Goal: Information Seeking & Learning: Learn about a topic

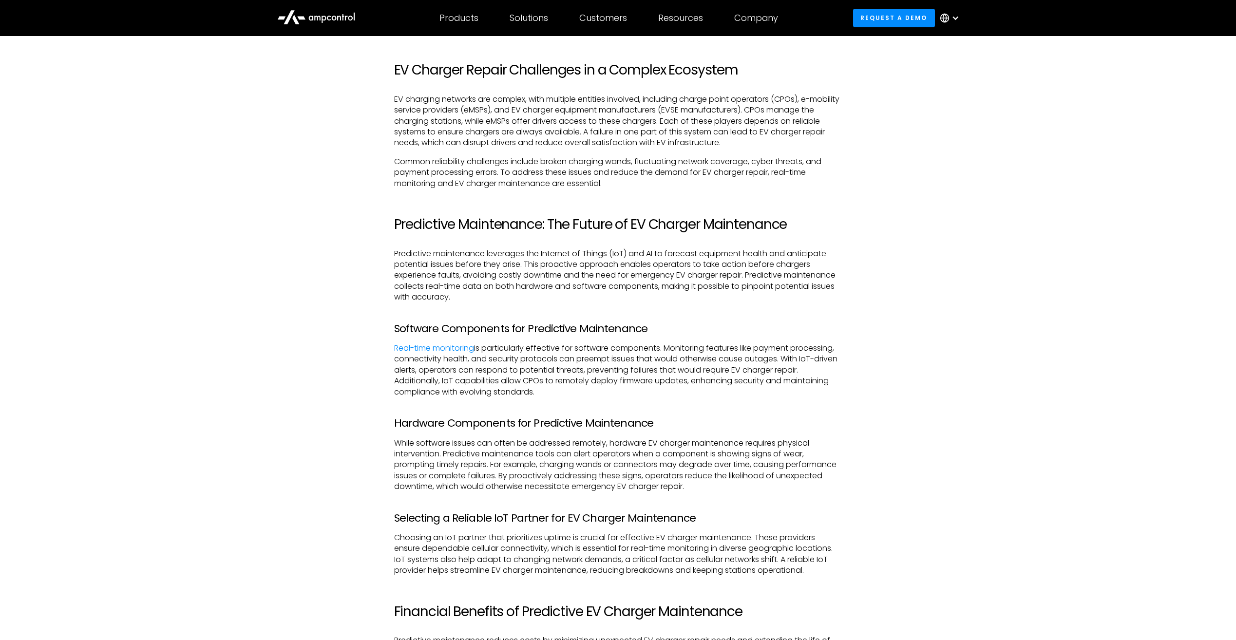
scroll to position [1126, 0]
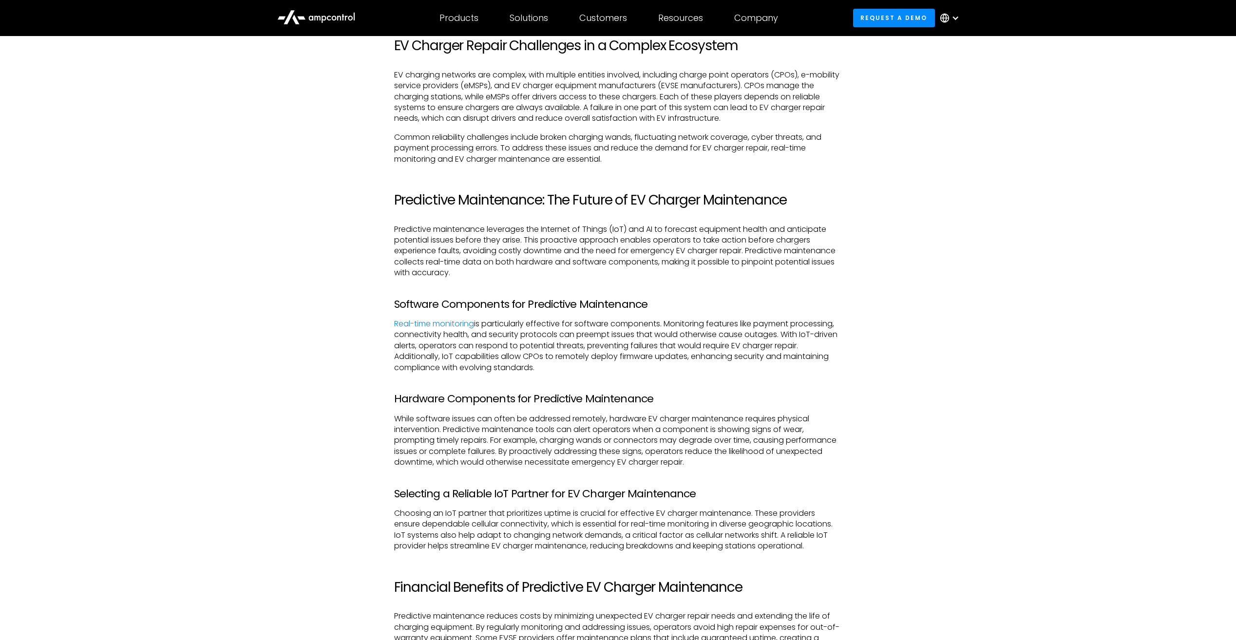
click at [543, 192] on h2 "Predictive Maintenance: The Future of EV Charger Maintenance" at bounding box center [618, 200] width 448 height 17
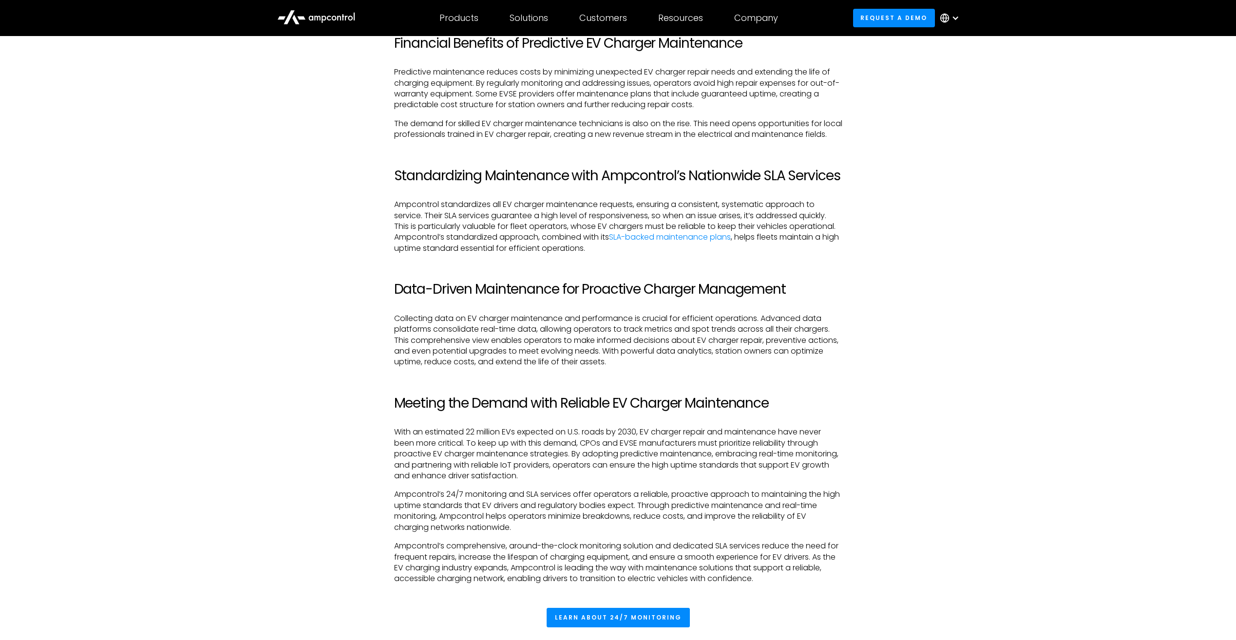
scroll to position [1672, 0]
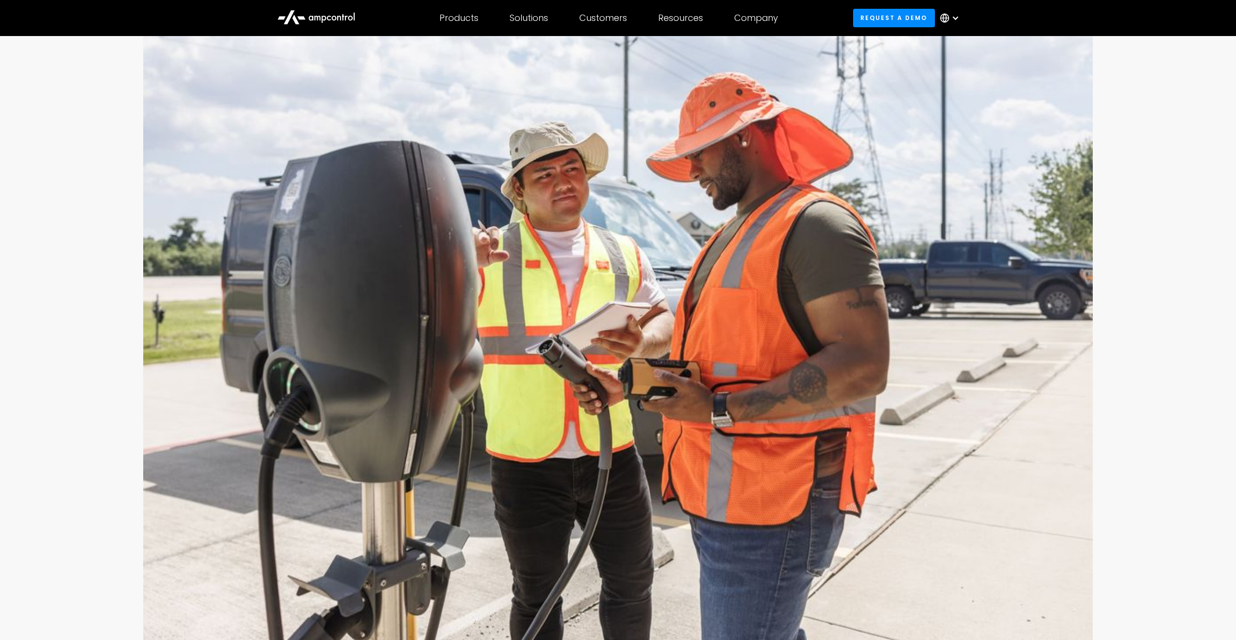
scroll to position [160, 0]
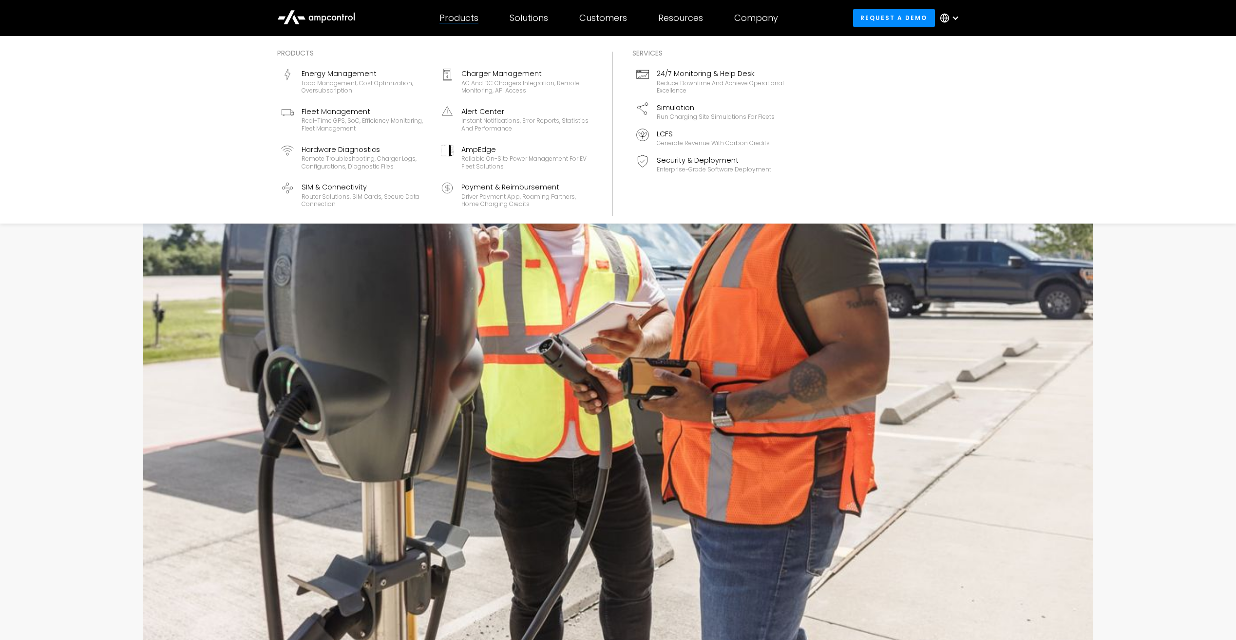
click at [466, 21] on div "Products" at bounding box center [459, 18] width 39 height 11
click at [382, 88] on div "Load management, cost optimization, oversubscription" at bounding box center [366, 86] width 128 height 15
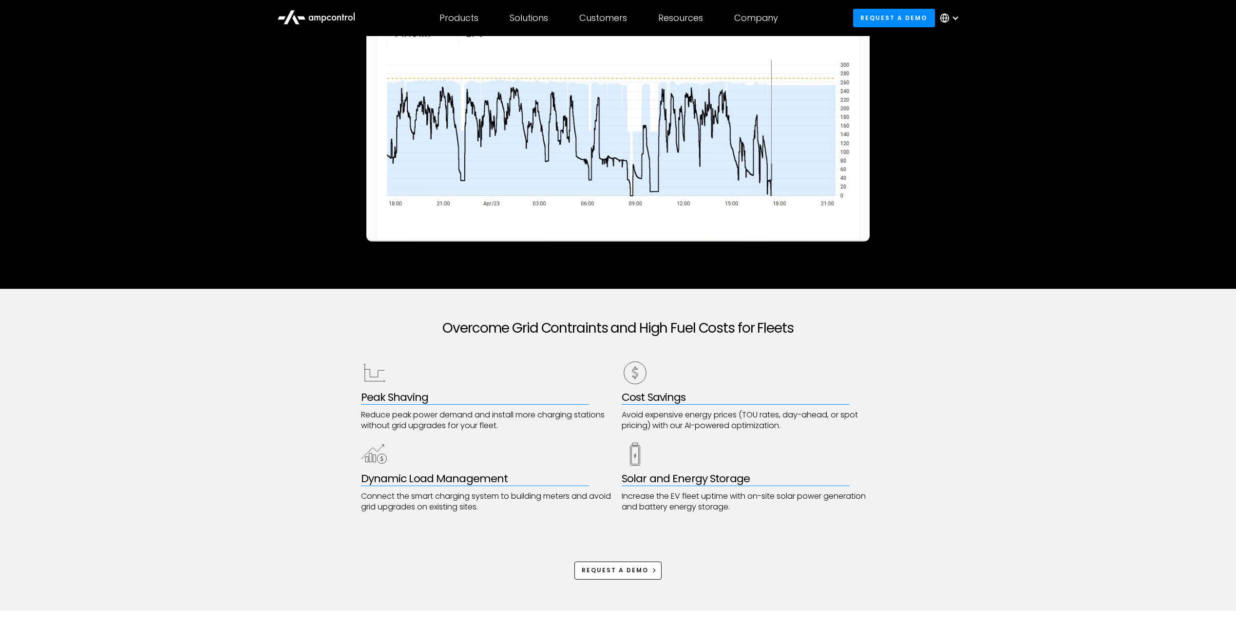
scroll to position [200, 0]
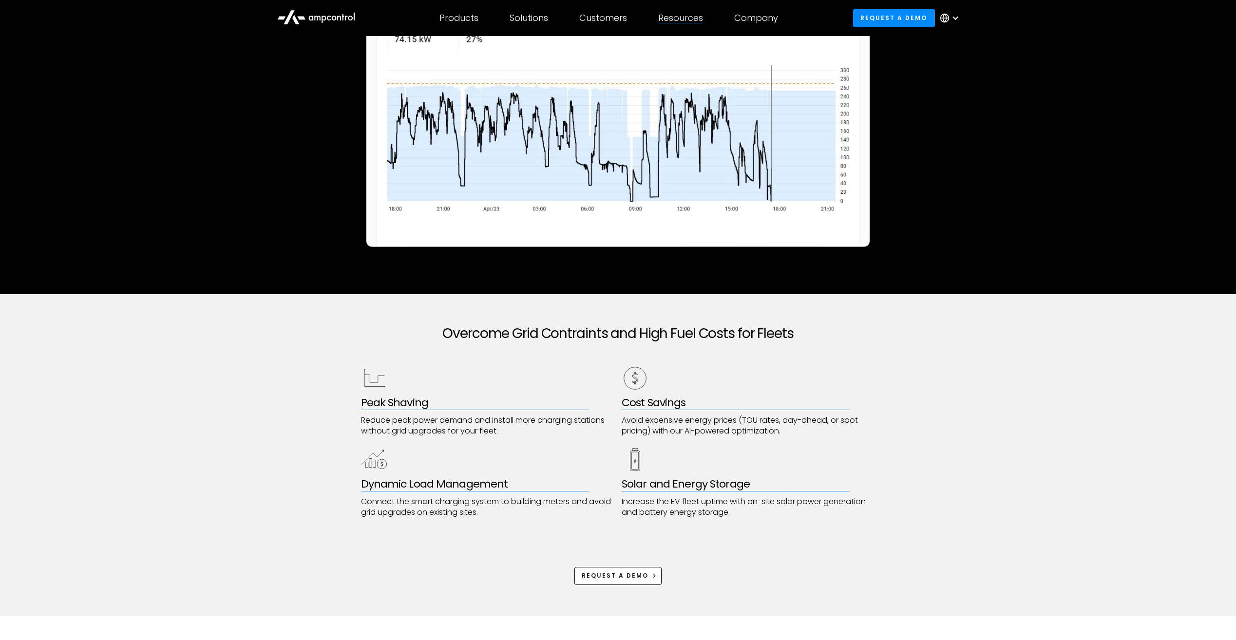
click at [684, 24] on div "Resources Customer success Blog Webinars Reports Product guides API Documentati…" at bounding box center [681, 18] width 76 height 34
click at [684, 25] on div "Resources Customer success Blog Webinars Reports Product guides API Documentati…" at bounding box center [681, 18] width 76 height 34
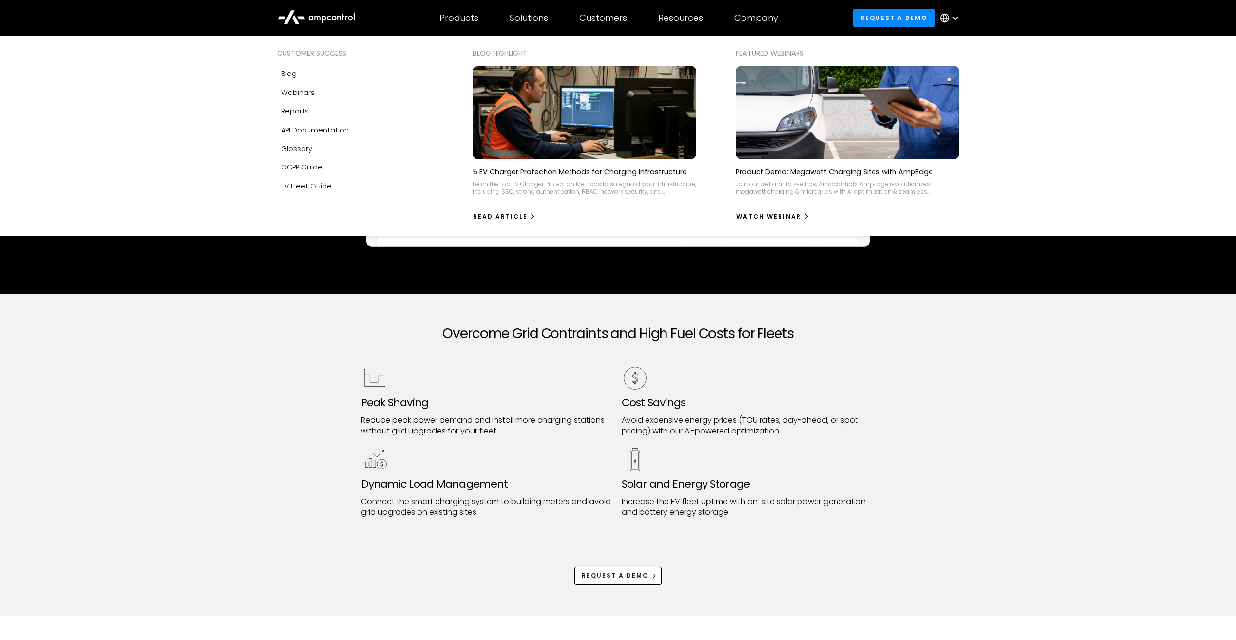
click at [680, 15] on div "Resources" at bounding box center [680, 18] width 45 height 11
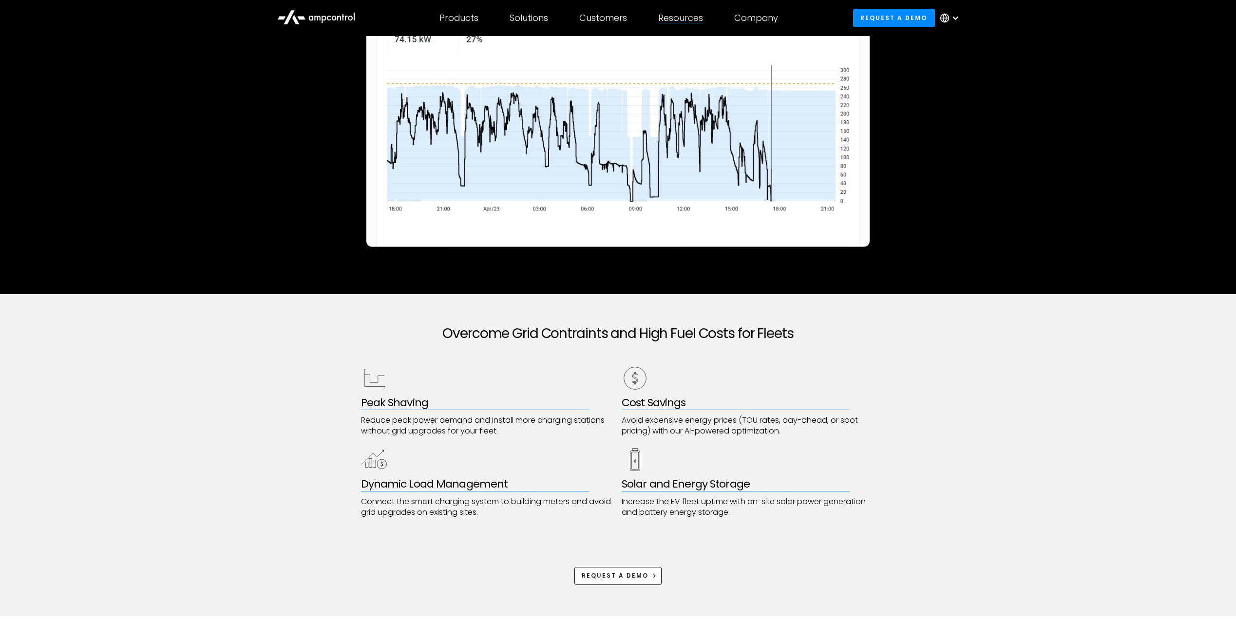
click at [680, 15] on div "Resources" at bounding box center [680, 18] width 45 height 11
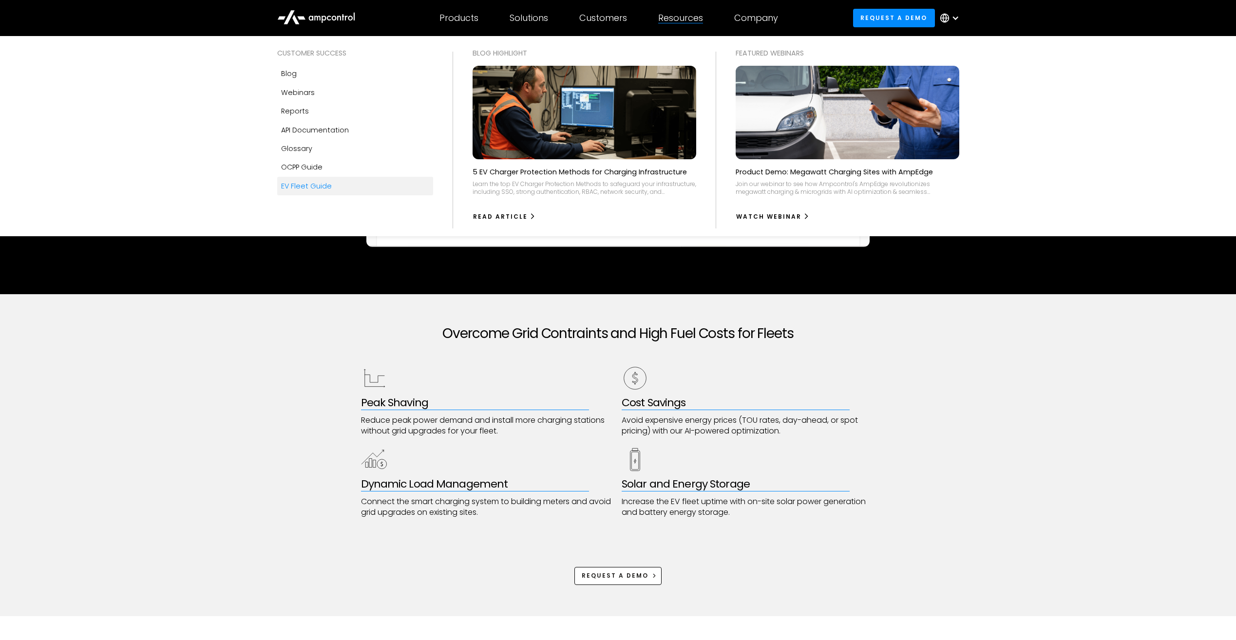
click at [312, 183] on div "EV Fleet Guide" at bounding box center [306, 186] width 51 height 11
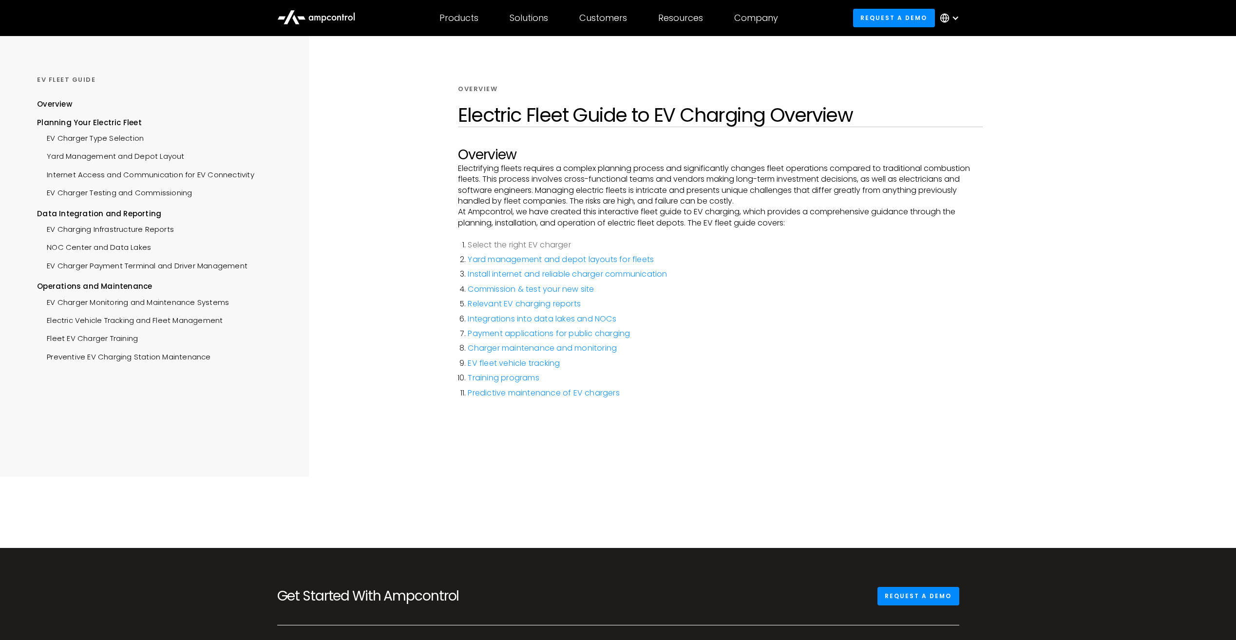
click at [483, 248] on link "Select the right EV charger" at bounding box center [519, 244] width 103 height 11
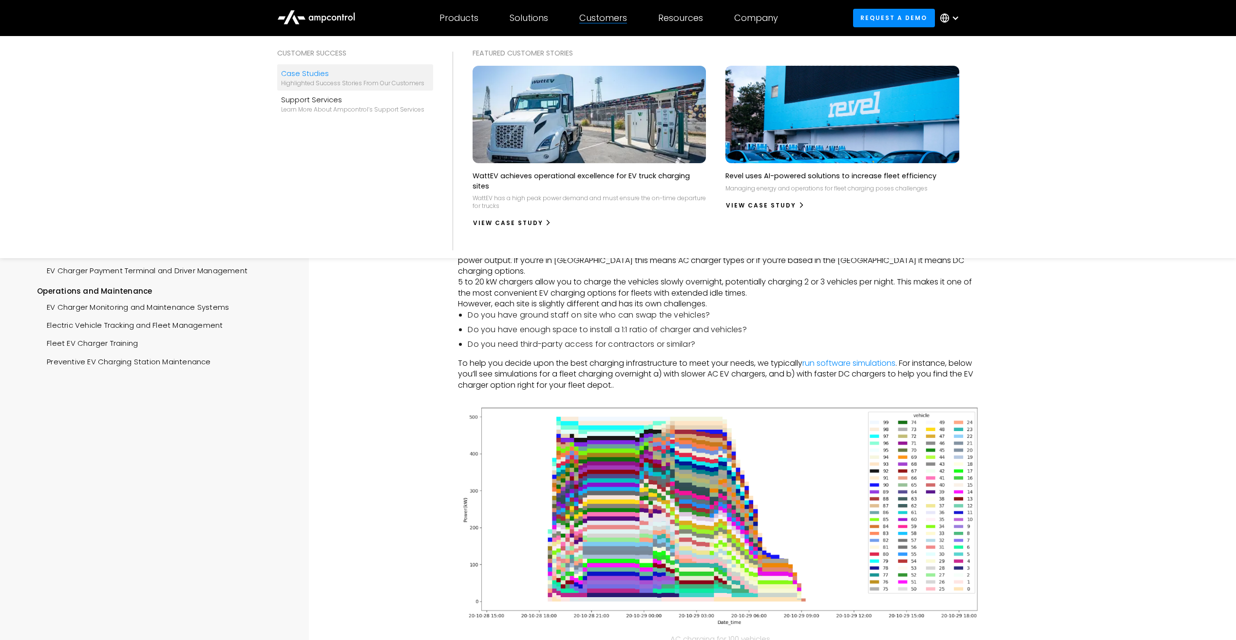
click at [351, 81] on div "Highlighted success stories From Our Customers" at bounding box center [352, 83] width 143 height 8
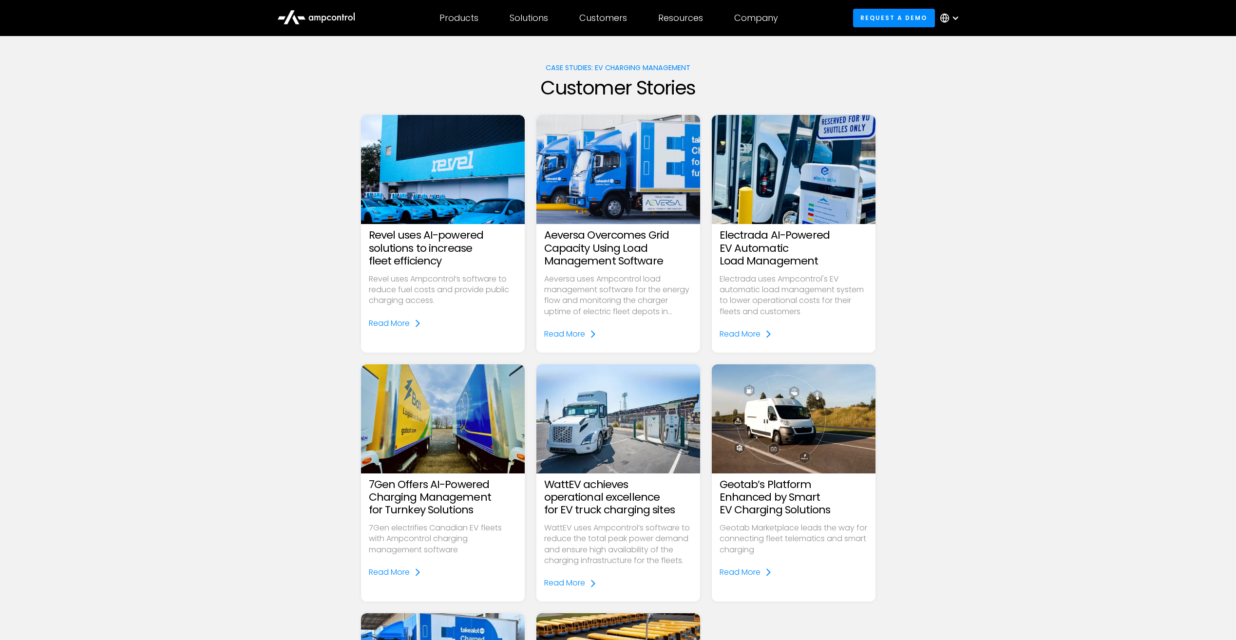
scroll to position [42, 0]
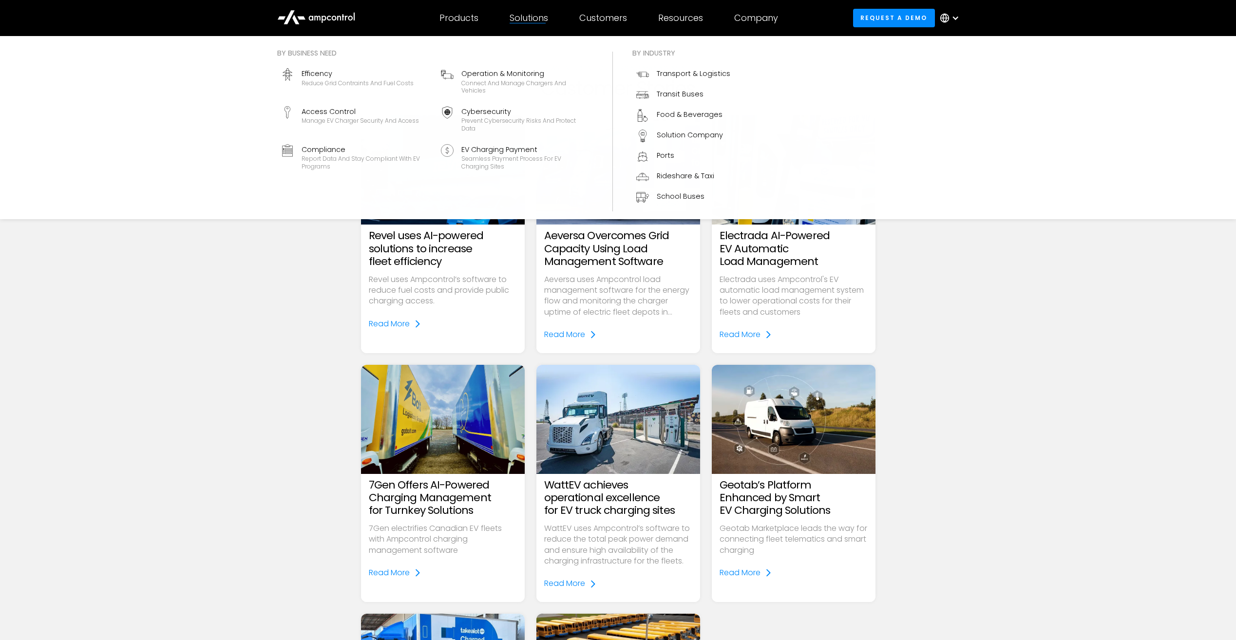
click at [544, 14] on div "Solutions" at bounding box center [529, 18] width 38 height 11
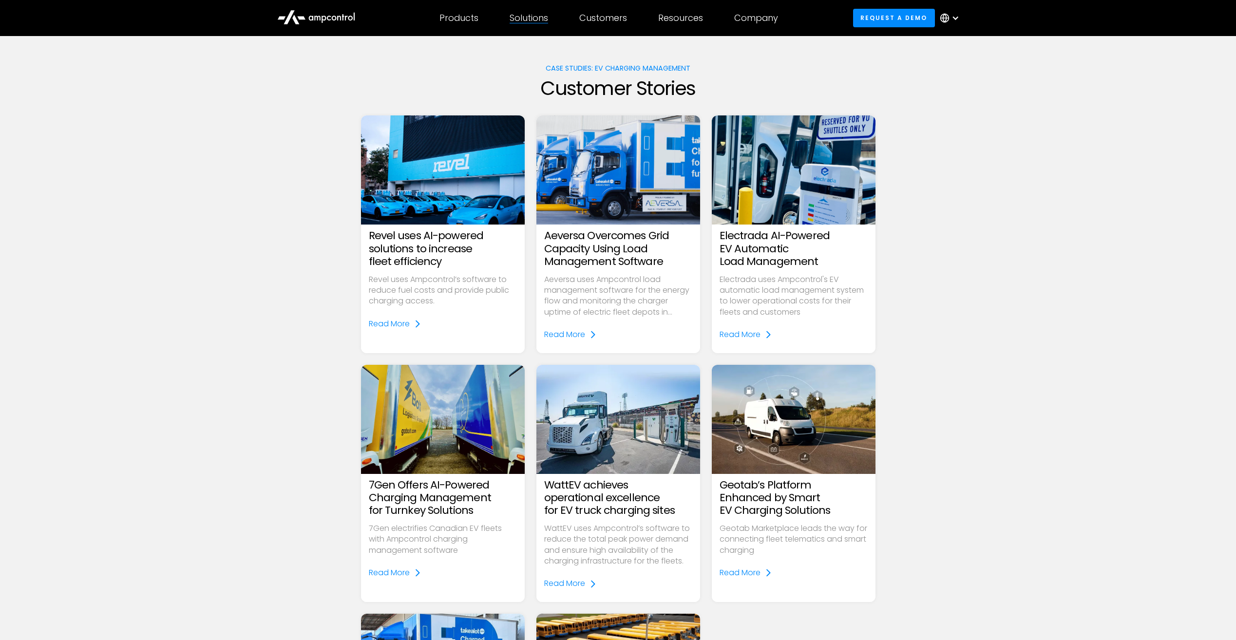
click at [538, 17] on div "Solutions" at bounding box center [529, 18] width 38 height 11
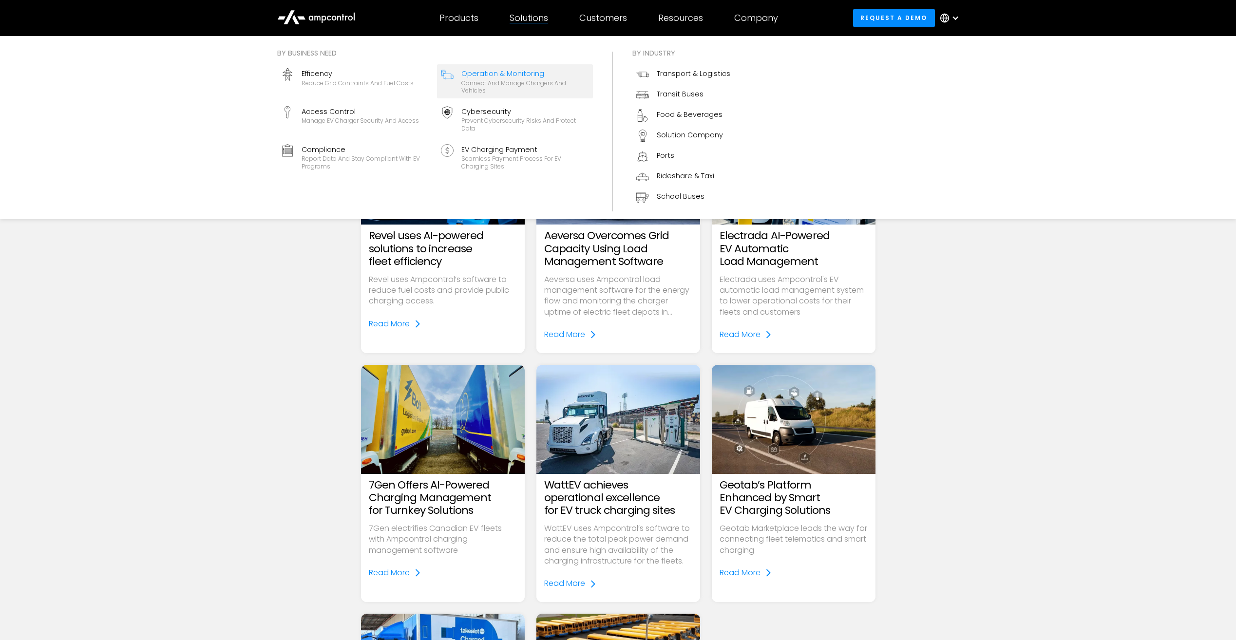
click at [504, 89] on div "Connect and manage chargers and vehicles" at bounding box center [525, 86] width 128 height 15
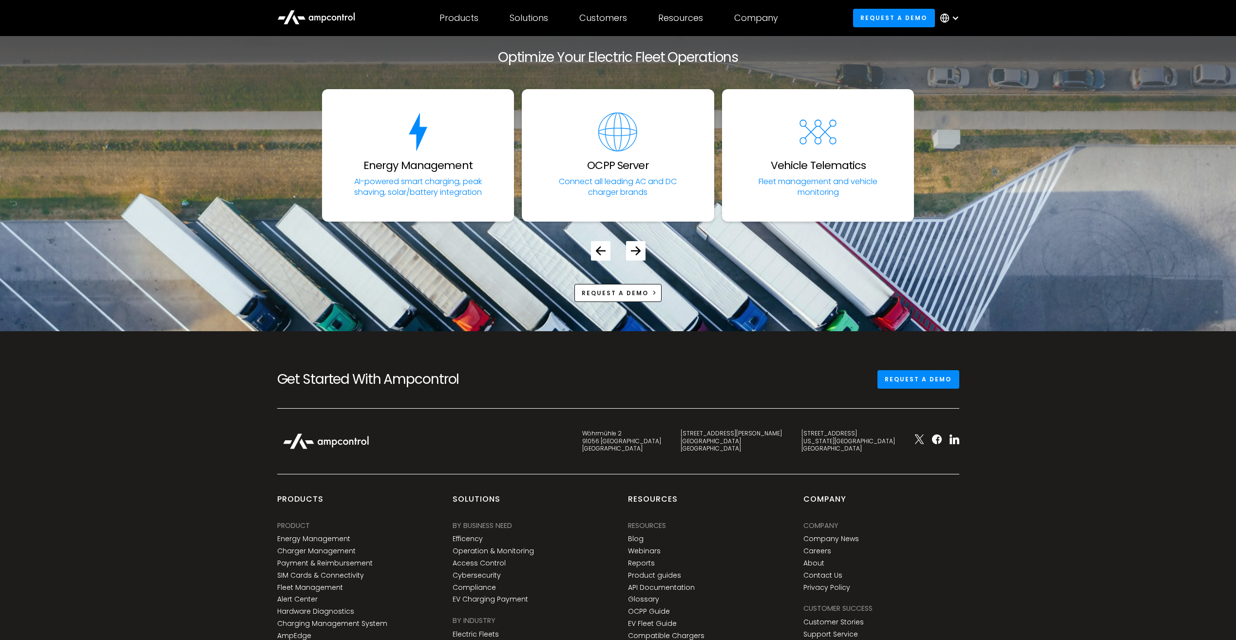
scroll to position [3668, 0]
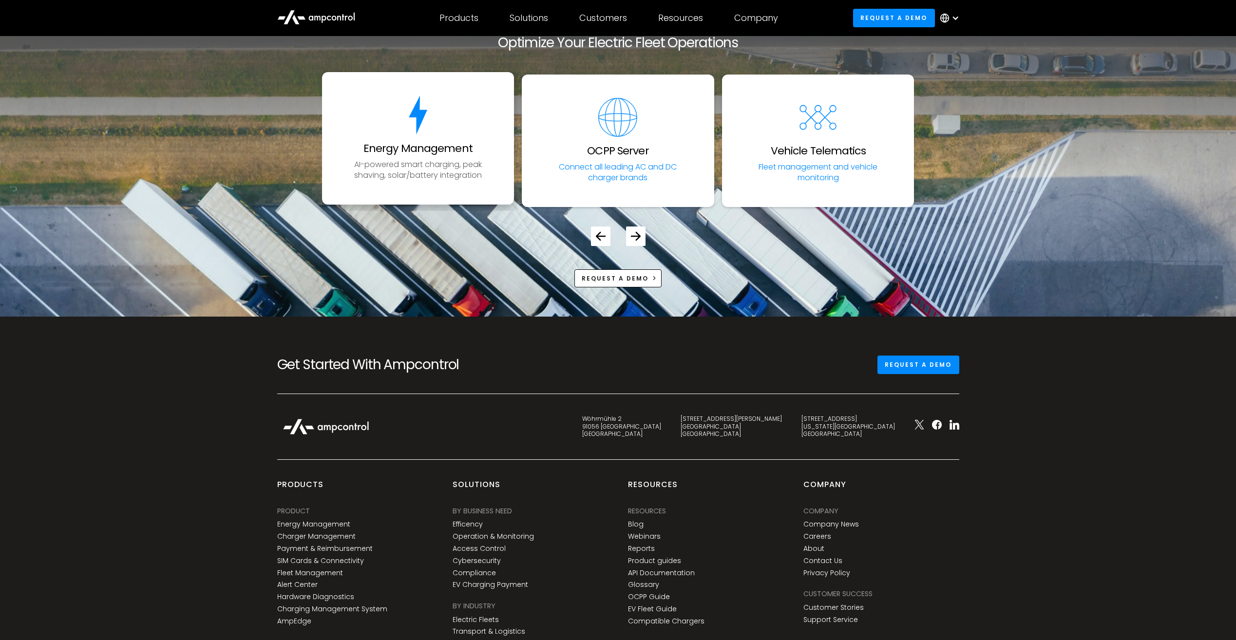
click at [374, 92] on link "Energy Management AI-powered smart charging, peak shaving, solar/battery integr…" at bounding box center [418, 138] width 192 height 133
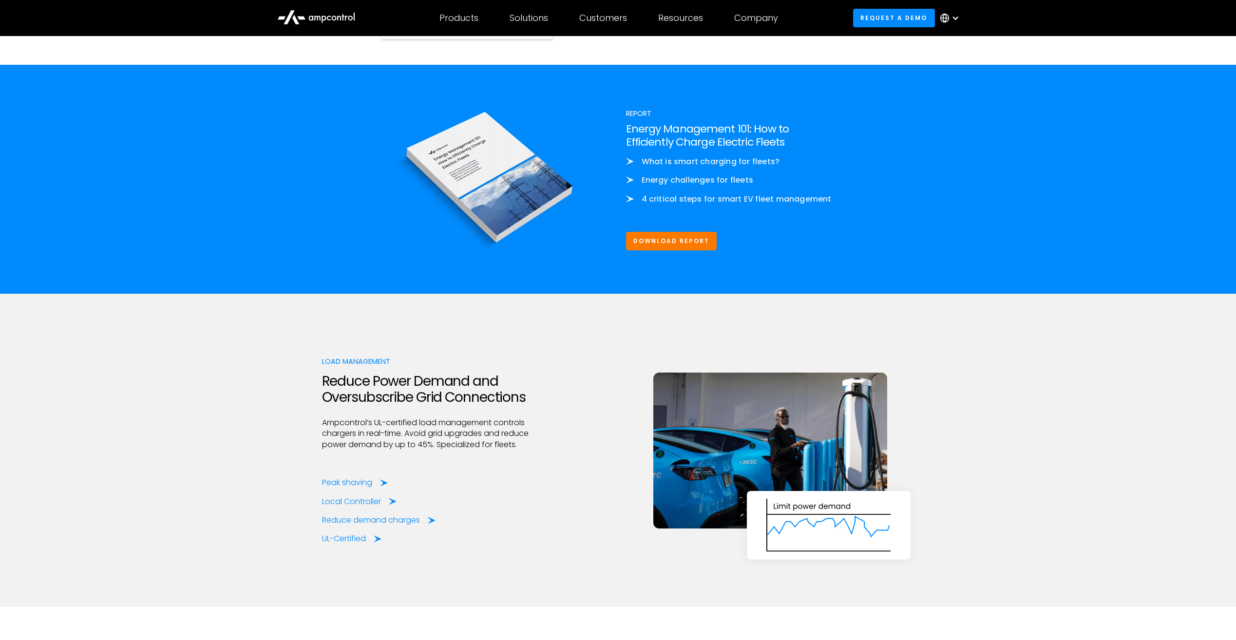
scroll to position [1111, 0]
